Goal: Information Seeking & Learning: Compare options

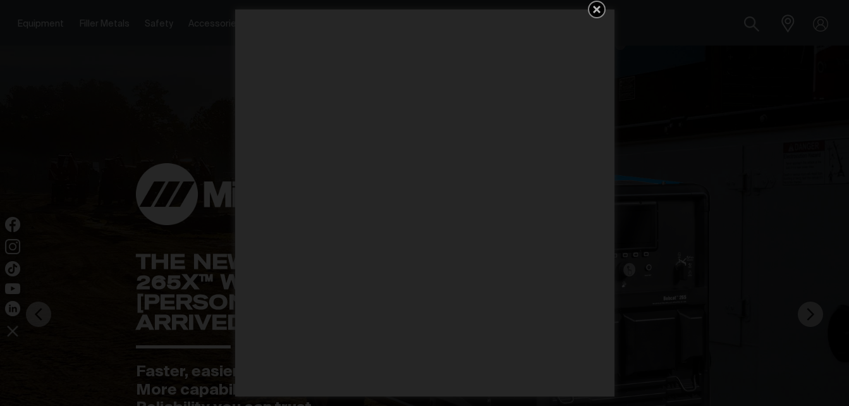
scroll to position [253, 0]
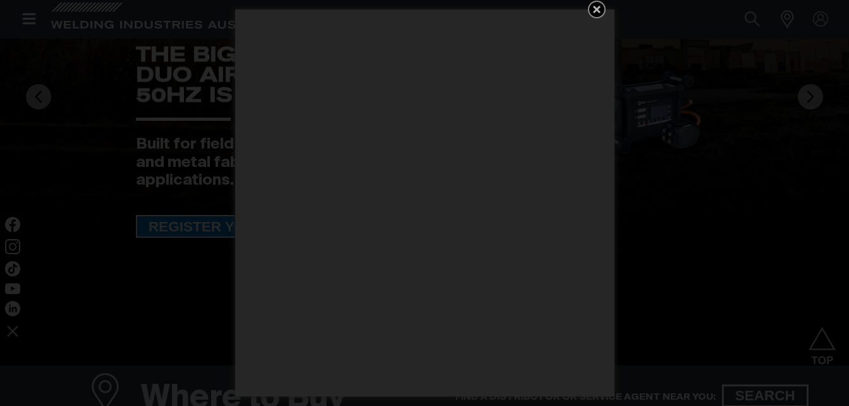
click at [600, 4] on icon "Get 5 WIA Welding Guides Free!" at bounding box center [597, 9] width 15 height 15
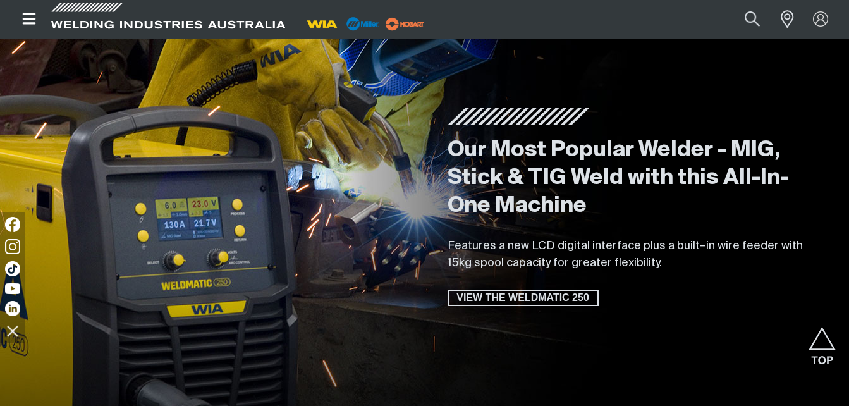
scroll to position [2783, 0]
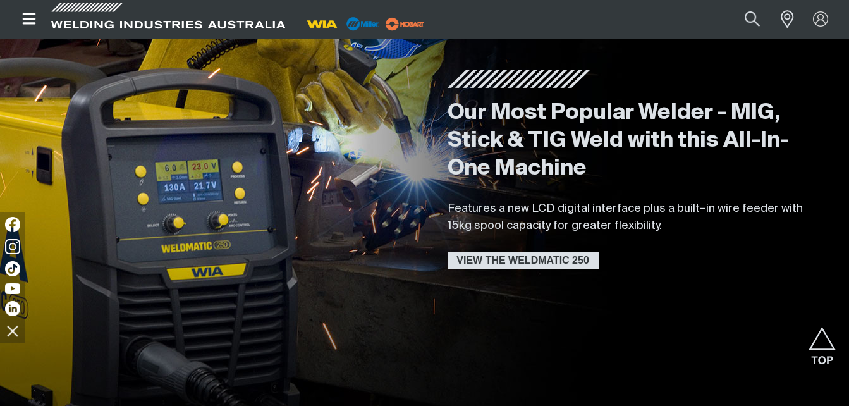
click at [526, 260] on span "VIEW THE WELDMATIC 250" at bounding box center [523, 260] width 149 height 16
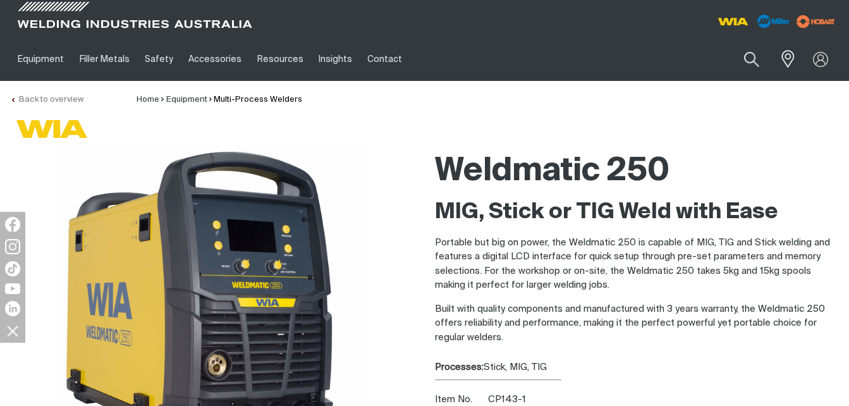
click at [20, 97] on link "Back to overview" at bounding box center [46, 100] width 73 height 8
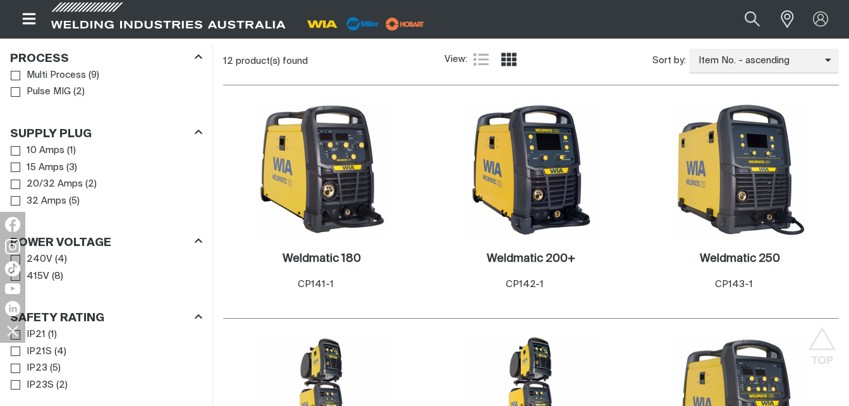
scroll to position [633, 0]
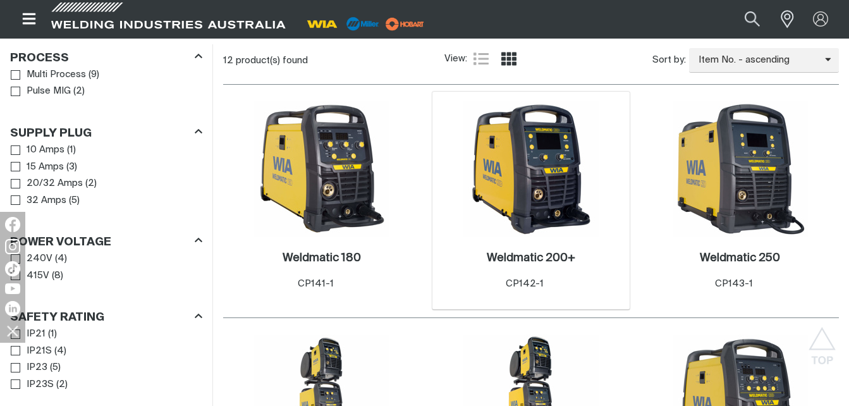
click at [527, 178] on img at bounding box center [531, 168] width 135 height 135
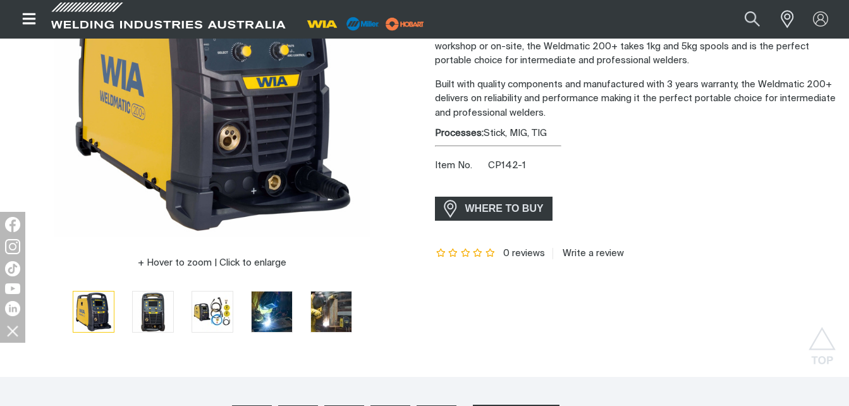
scroll to position [190, 0]
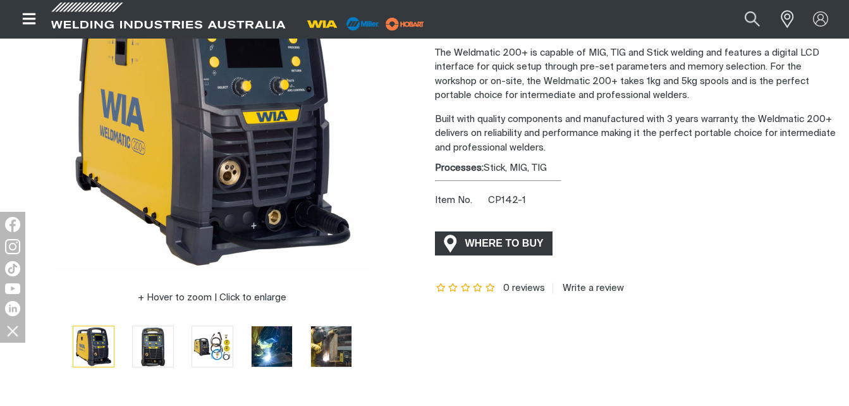
click at [476, 238] on span "WHERE TO BUY" at bounding box center [504, 243] width 95 height 20
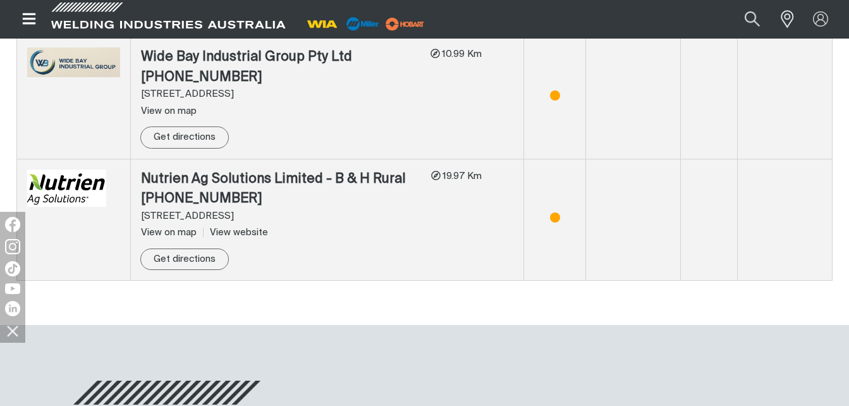
scroll to position [958, 0]
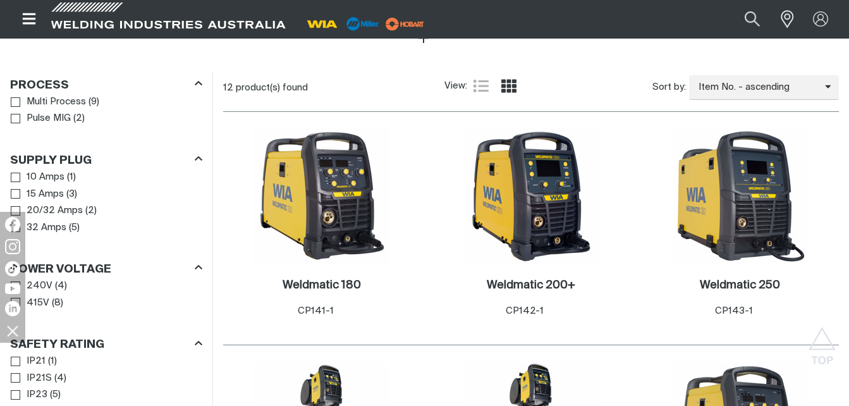
scroll to position [633, 0]
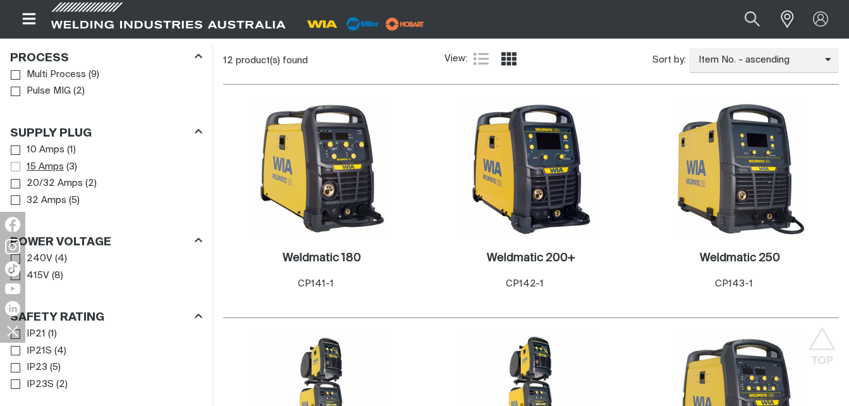
click at [18, 165] on span "Supply Plug" at bounding box center [15, 166] width 9 height 9
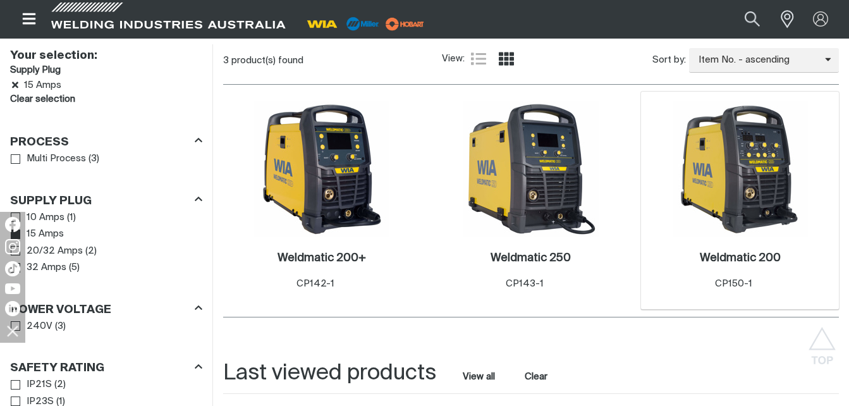
click at [756, 183] on img at bounding box center [740, 168] width 135 height 135
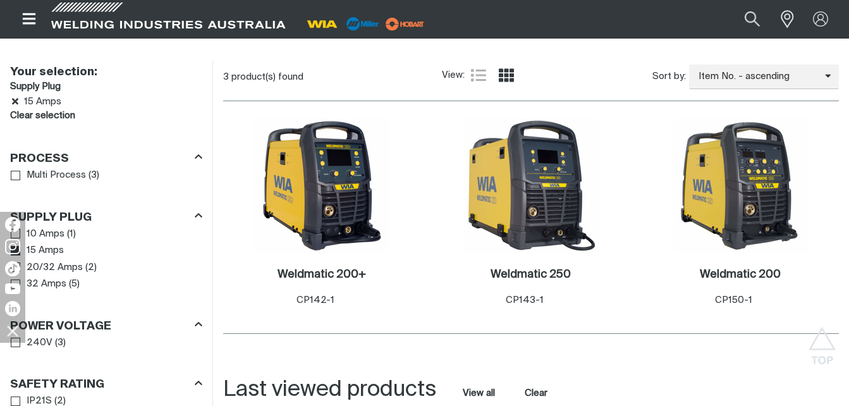
scroll to position [633, 0]
